Goal: Information Seeking & Learning: Learn about a topic

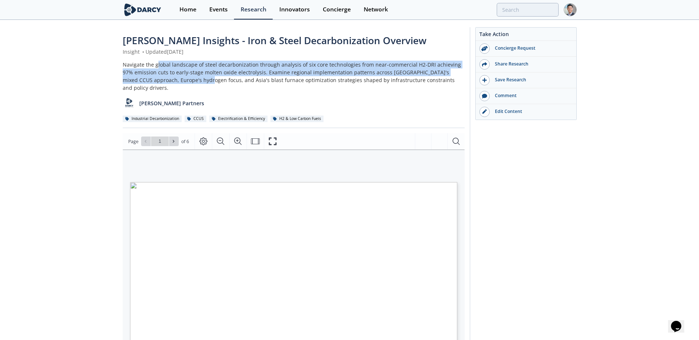
drag, startPoint x: 157, startPoint y: 65, endPoint x: 193, endPoint y: 81, distance: 39.4
click at [193, 81] on div "Navigate the global landscape of steel decarbonization through analysis of six …" at bounding box center [294, 76] width 342 height 31
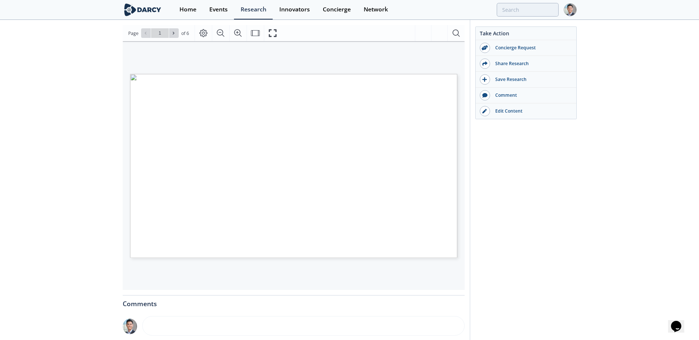
scroll to position [123, 0]
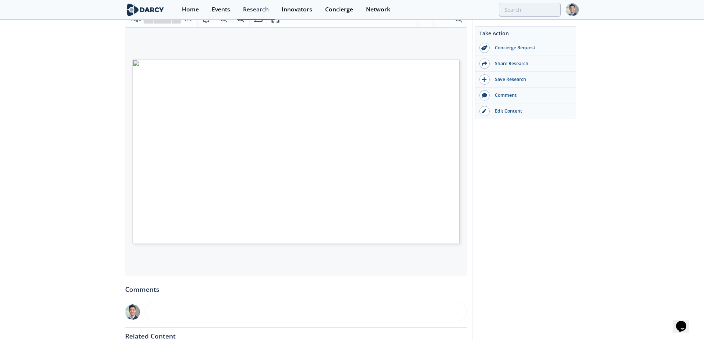
type input "2"
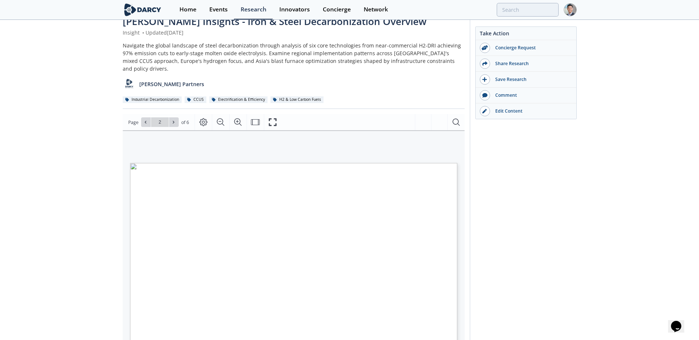
scroll to position [0, 0]
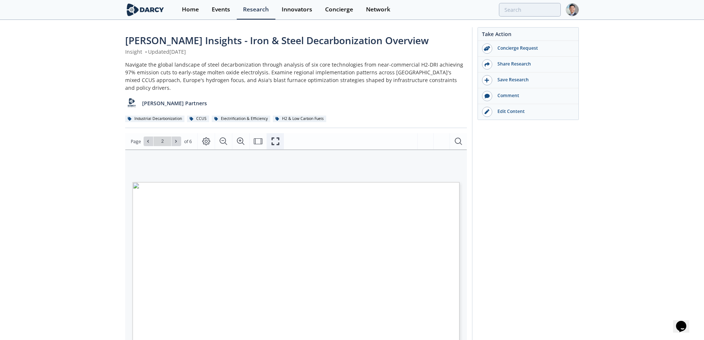
click at [275, 137] on icon "Fullscreen" at bounding box center [275, 141] width 9 height 9
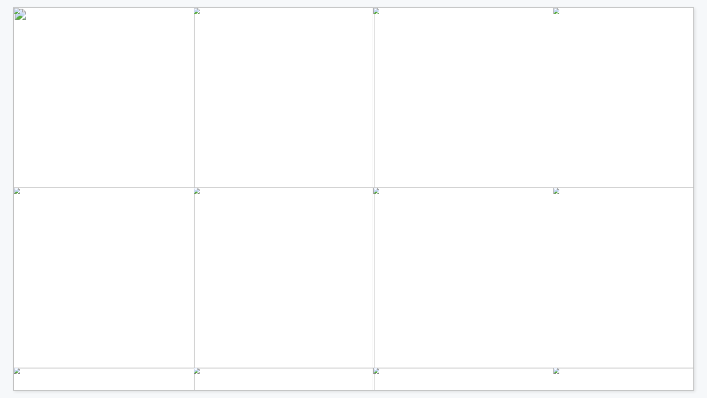
click at [295, 163] on div "QUESTIONS? lindseym@darcypartners.com" at bounding box center [668, 376] width 1311 height 738
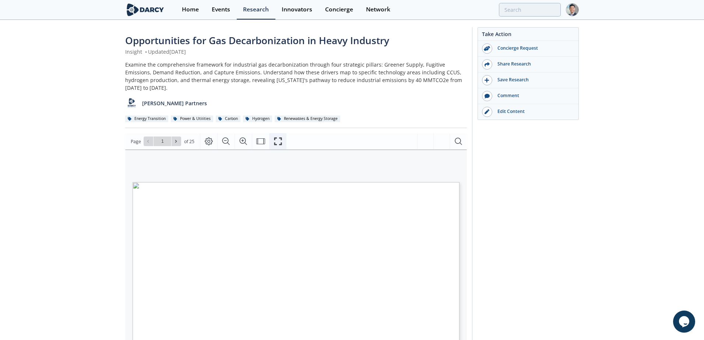
click at [275, 137] on icon "Fullscreen" at bounding box center [278, 141] width 9 height 9
